Goal: Task Accomplishment & Management: Complete application form

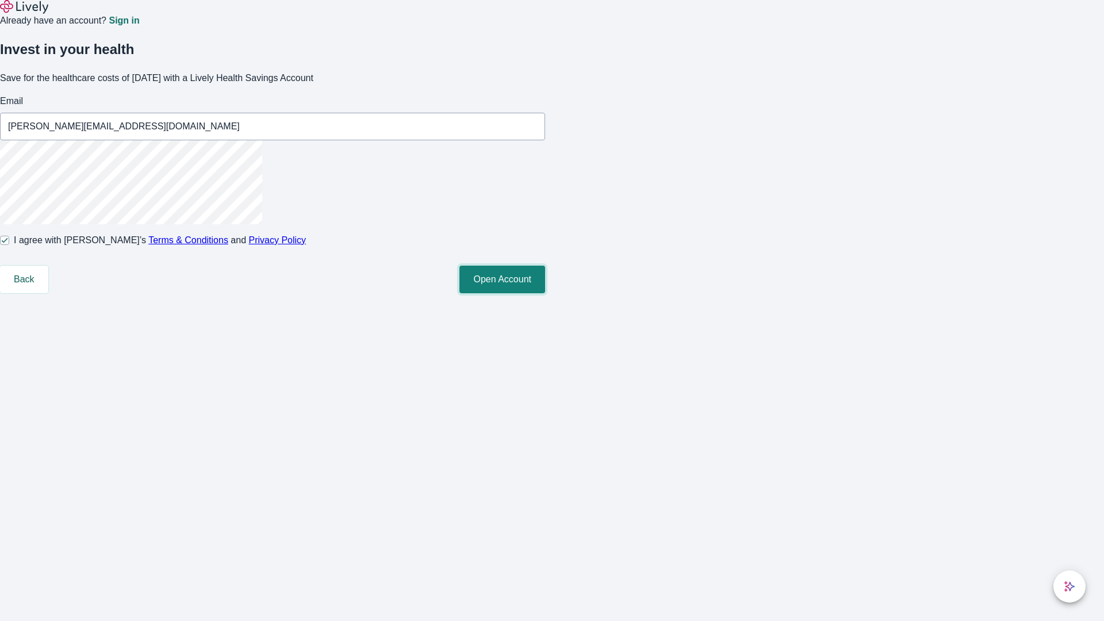
click at [545, 293] on button "Open Account" at bounding box center [502, 280] width 86 height 28
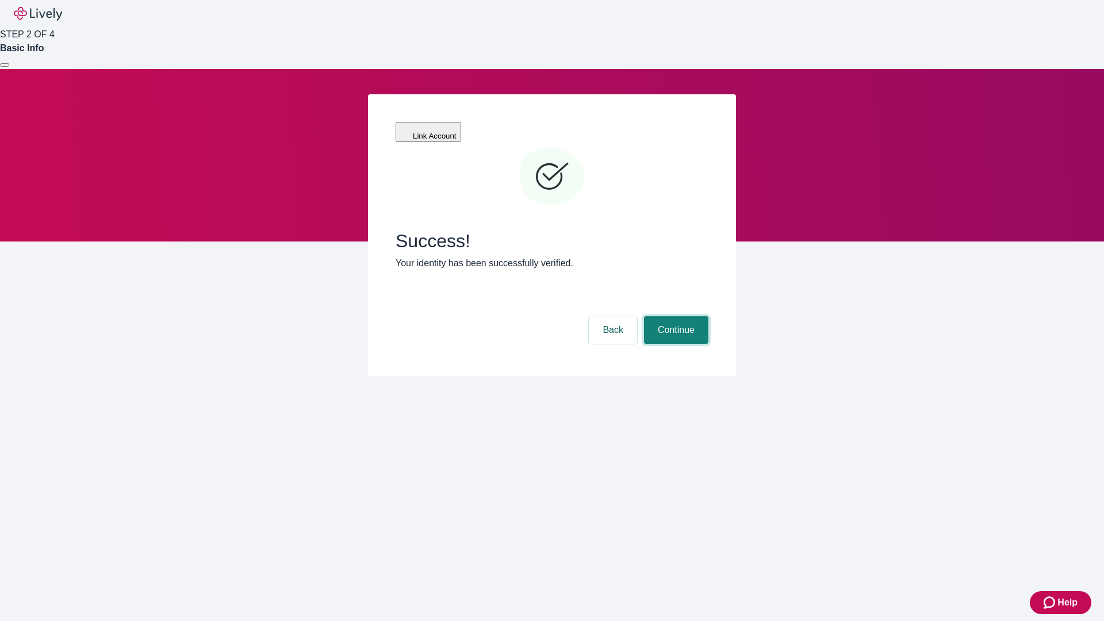
click at [675, 316] on button "Continue" at bounding box center [676, 330] width 64 height 28
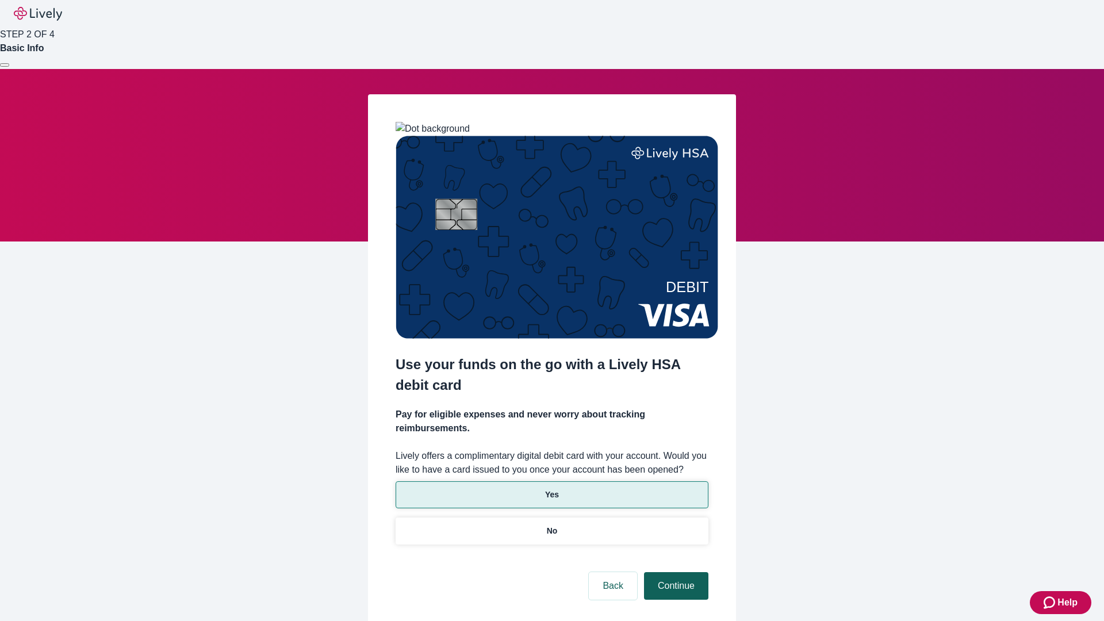
click at [552, 489] on p "Yes" at bounding box center [552, 495] width 14 height 12
click at [675, 572] on button "Continue" at bounding box center [676, 586] width 64 height 28
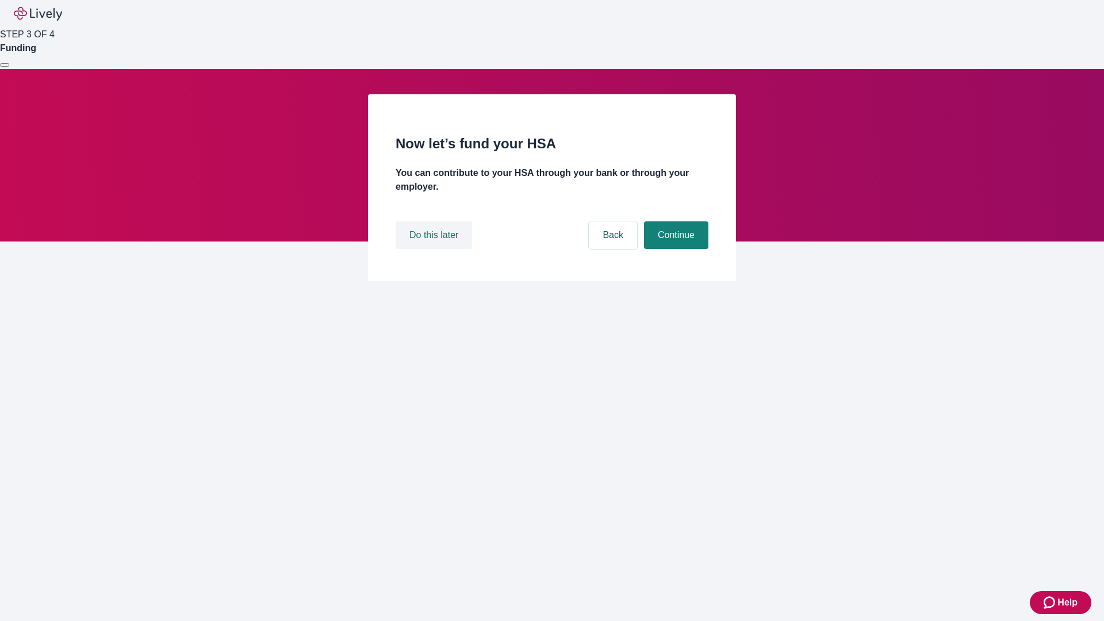
click at [435, 249] on button "Do this later" at bounding box center [434, 235] width 76 height 28
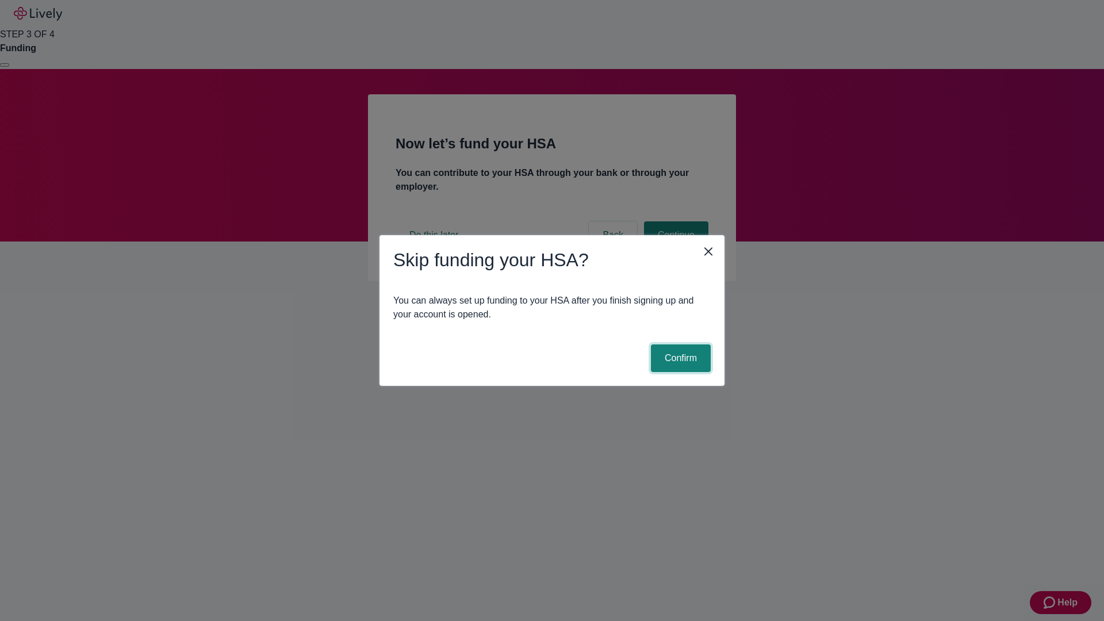
click at [679, 358] on button "Confirm" at bounding box center [681, 358] width 60 height 28
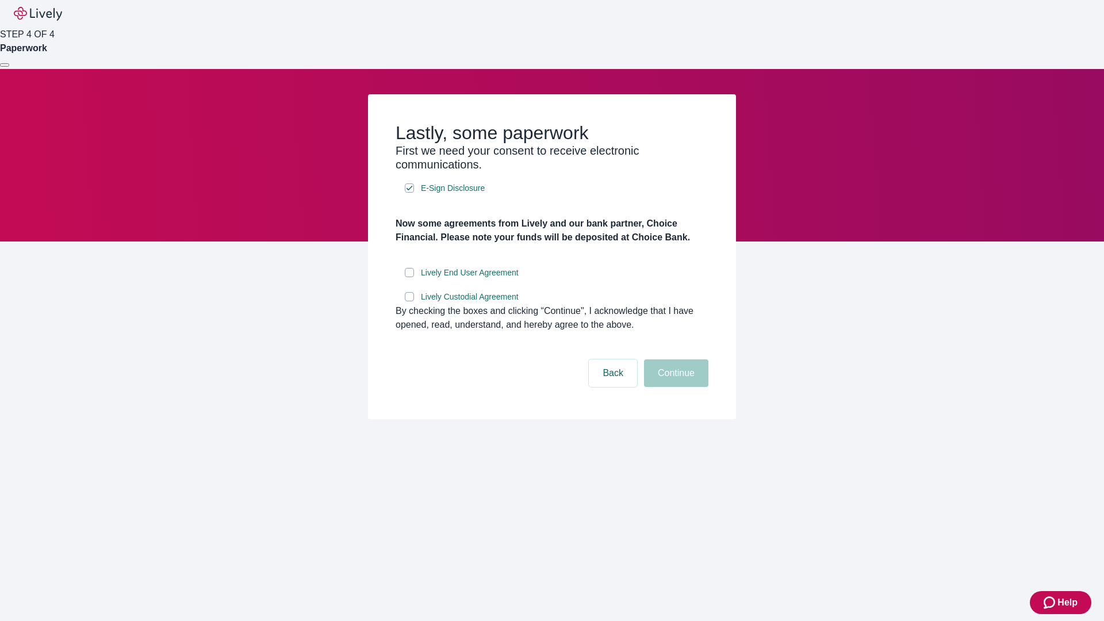
click at [409, 277] on input "Lively End User Agreement" at bounding box center [409, 272] width 9 height 9
checkbox input "true"
click at [409, 301] on input "Lively Custodial Agreement" at bounding box center [409, 296] width 9 height 9
checkbox input "true"
click at [675, 387] on button "Continue" at bounding box center [676, 373] width 64 height 28
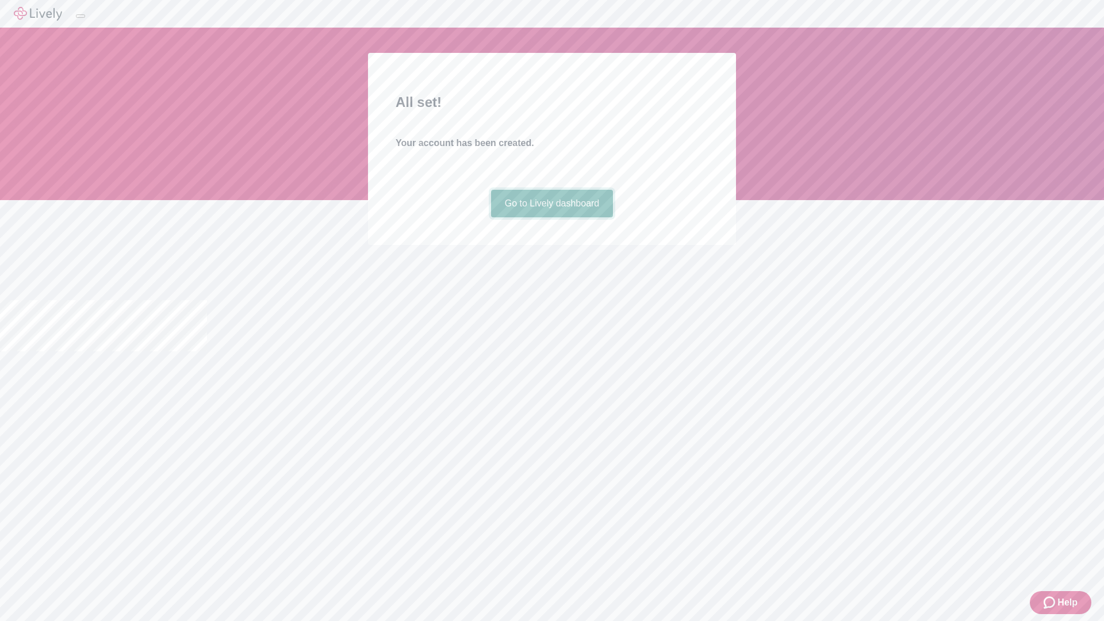
click at [552, 217] on link "Go to Lively dashboard" at bounding box center [552, 204] width 122 height 28
